Goal: Download file/media

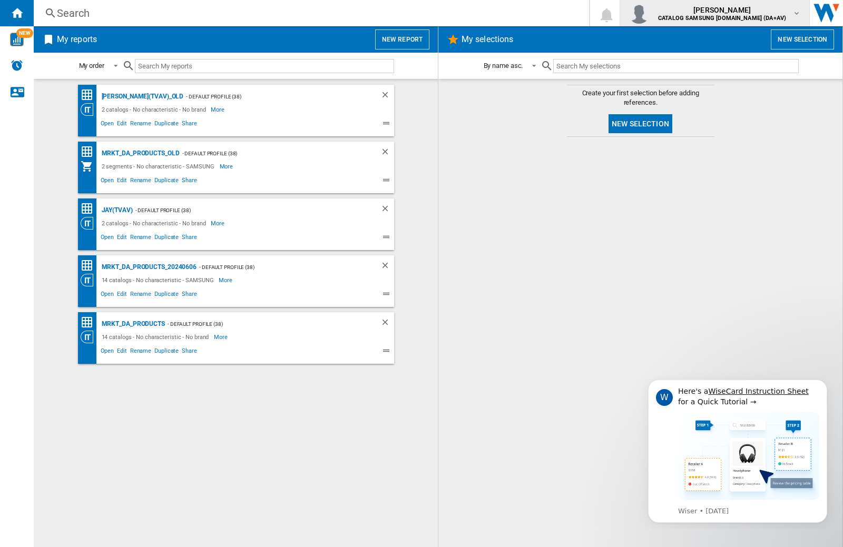
click at [649, 13] on img "button" at bounding box center [638, 13] width 21 height 21
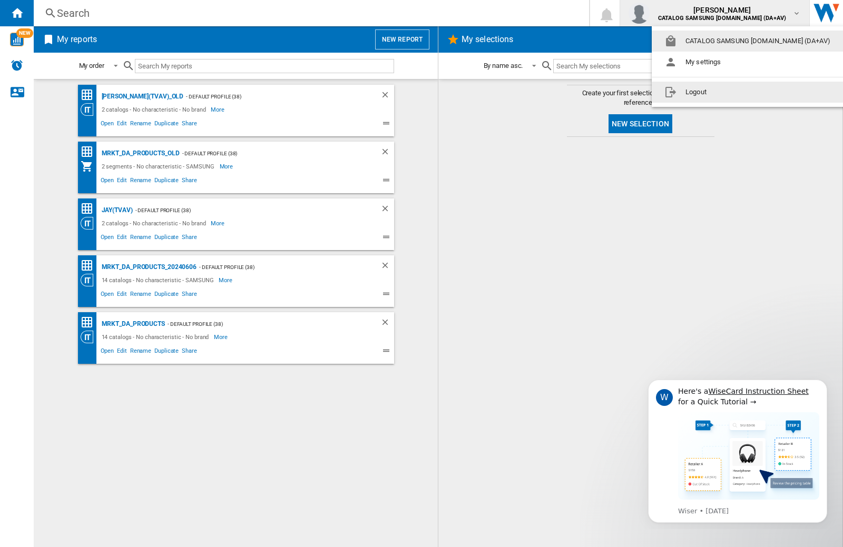
click at [732, 92] on button "Logout" at bounding box center [748, 92] width 195 height 21
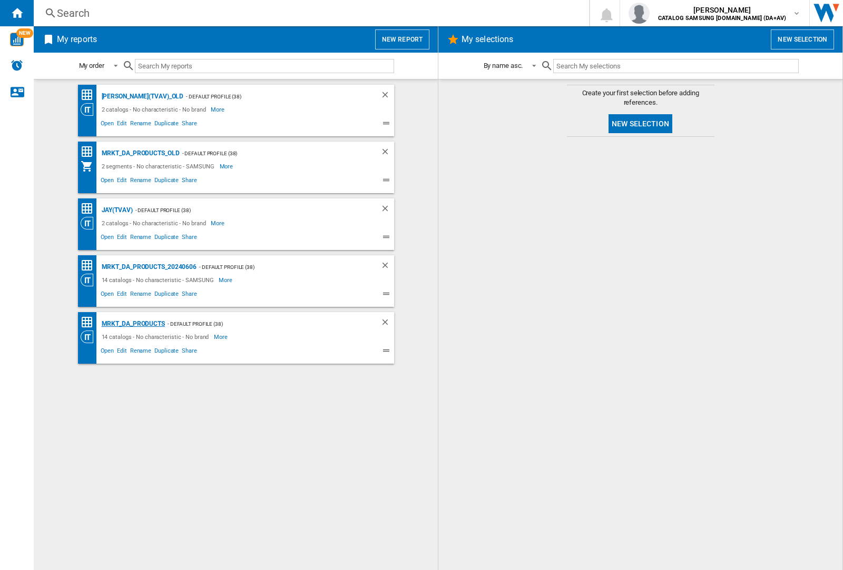
click at [133, 324] on div "MRKT_DA_PRODUCTS" at bounding box center [132, 324] width 66 height 13
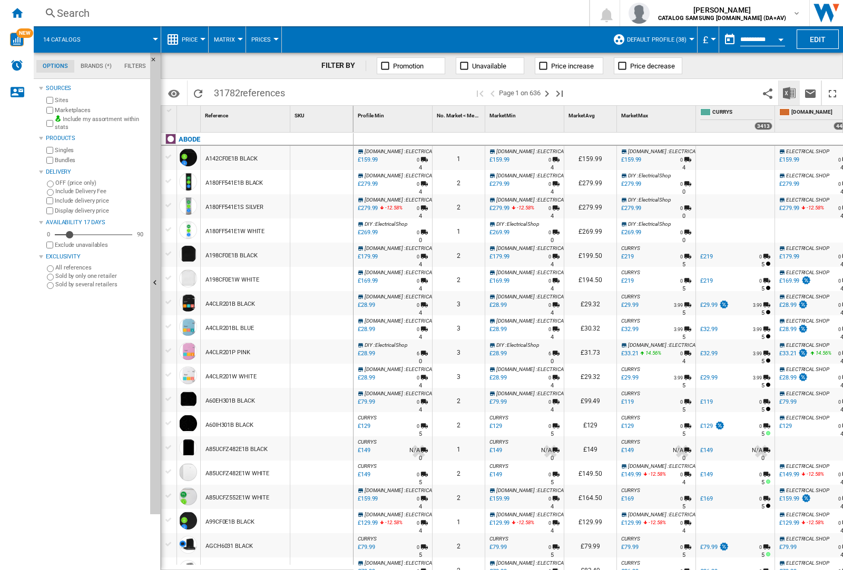
click at [788, 92] on img "Download in Excel" at bounding box center [789, 93] width 13 height 13
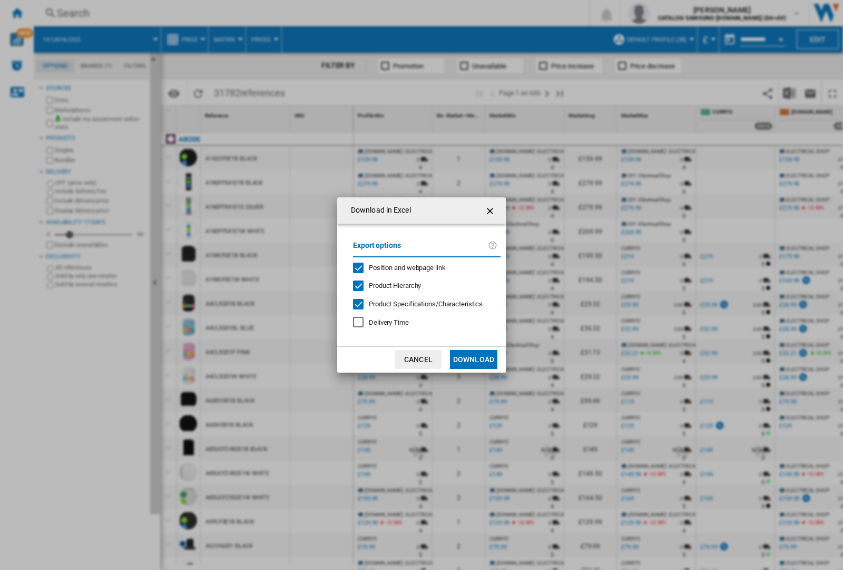
click at [400, 268] on span "Position and webpage link" at bounding box center [407, 268] width 77 height 8
click at [473, 360] on button "Download" at bounding box center [473, 359] width 47 height 19
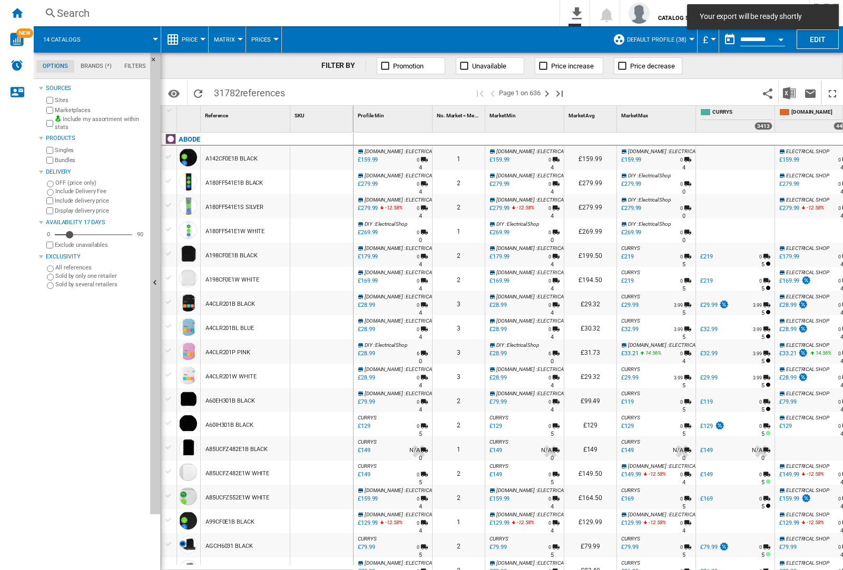
click at [328, 180] on div at bounding box center [321, 182] width 63 height 24
